Goal: Task Accomplishment & Management: Complete application form

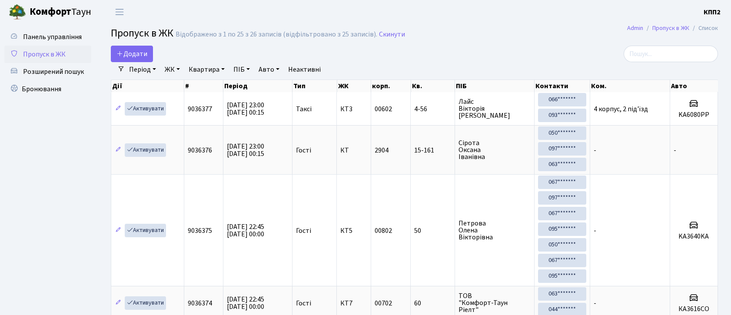
select select "25"
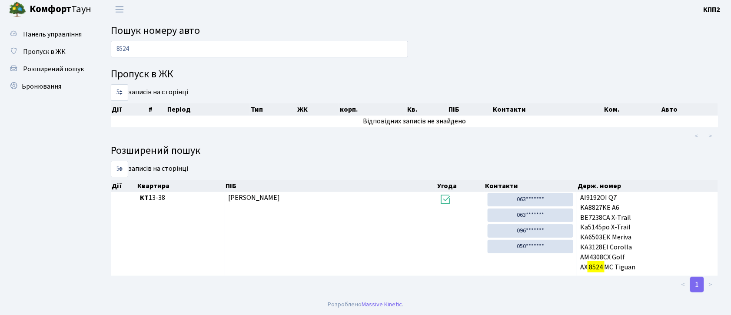
scroll to position [3, 0]
drag, startPoint x: 541, startPoint y: 202, endPoint x: 404, endPoint y: 38, distance: 214.3
click at [541, 202] on link "063*******" at bounding box center [530, 199] width 86 height 13
click at [370, 46] on input "8524" at bounding box center [259, 49] width 297 height 17
type input "8"
